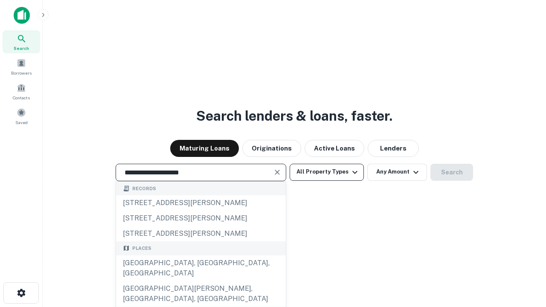
click at [201, 281] on div "[GEOGRAPHIC_DATA], [GEOGRAPHIC_DATA], [GEOGRAPHIC_DATA]" at bounding box center [201, 269] width 170 height 26
click at [327, 172] on button "All Property Types" at bounding box center [327, 172] width 74 height 17
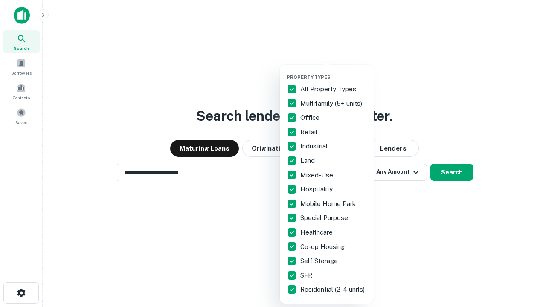
type input "**********"
click at [334, 72] on button "button" at bounding box center [334, 72] width 94 height 0
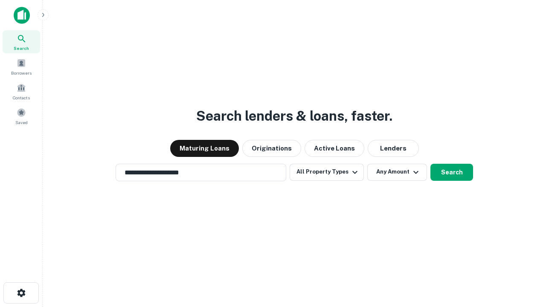
scroll to position [13, 0]
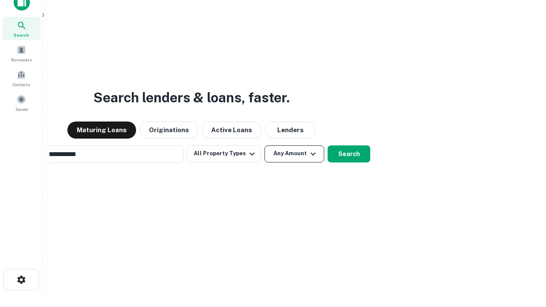
click at [265, 146] on button "Any Amount" at bounding box center [295, 154] width 60 height 17
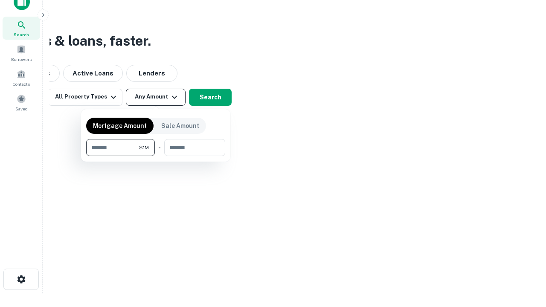
type input "*******"
click at [156, 156] on button "button" at bounding box center [155, 156] width 139 height 0
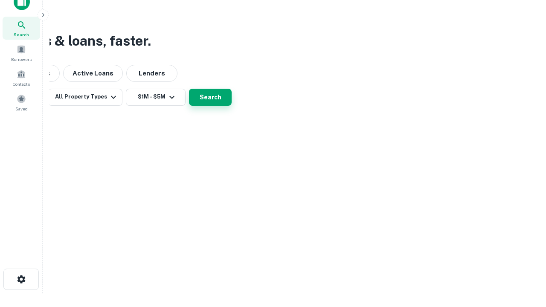
click at [232, 106] on button "Search" at bounding box center [210, 97] width 43 height 17
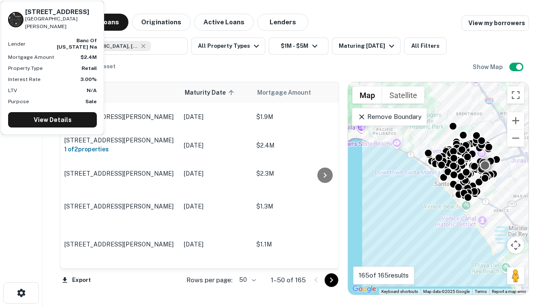
click at [246, 280] on body "Search Borrowers Contacts Saved Maturing Loans Originations Active Loans Lender…" at bounding box center [273, 153] width 546 height 307
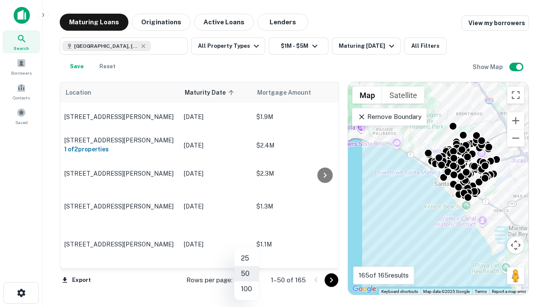
click at [247, 259] on li "25" at bounding box center [246, 258] width 25 height 15
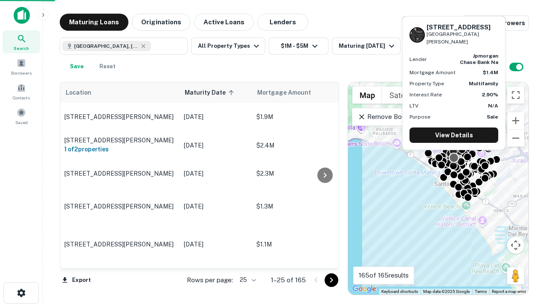
click at [331, 280] on icon "Go to next page" at bounding box center [332, 280] width 10 height 10
